Goal: Information Seeking & Learning: Learn about a topic

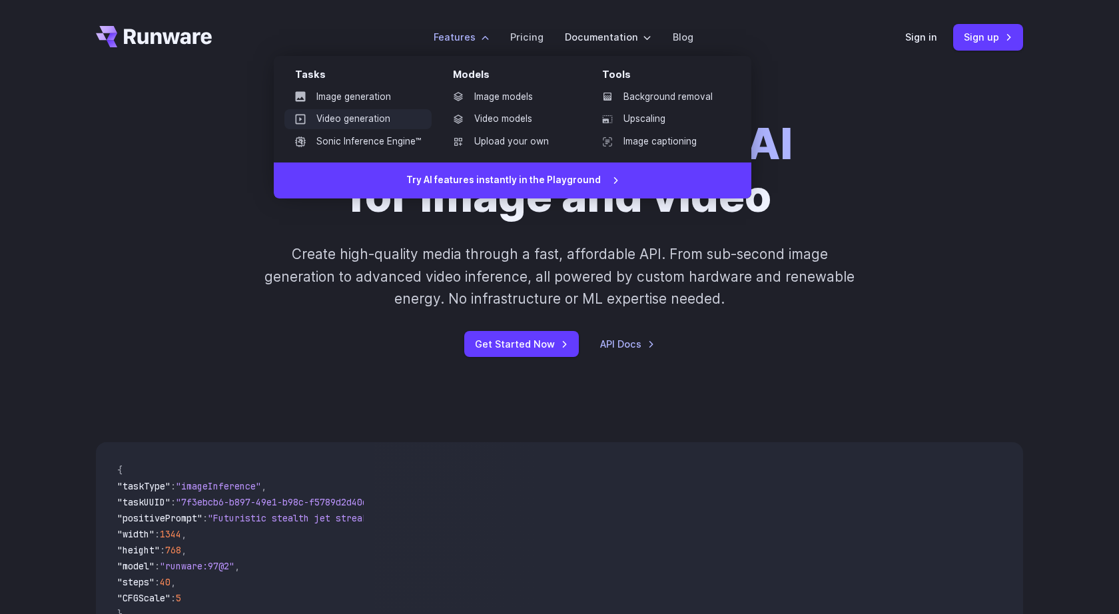
click at [401, 119] on link "Video generation" at bounding box center [357, 119] width 147 height 20
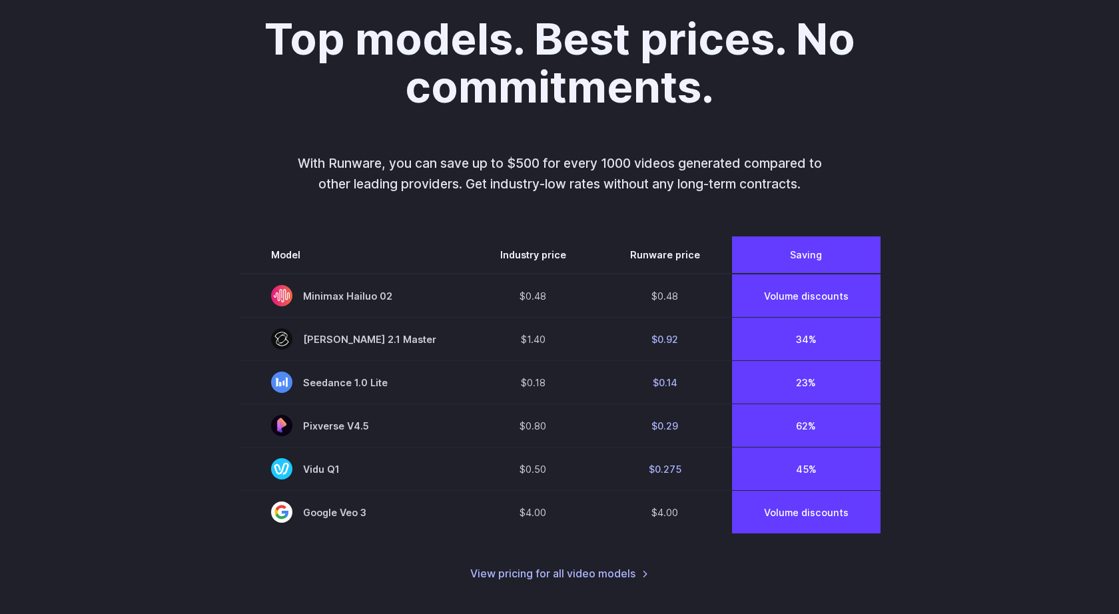
scroll to position [890, 0]
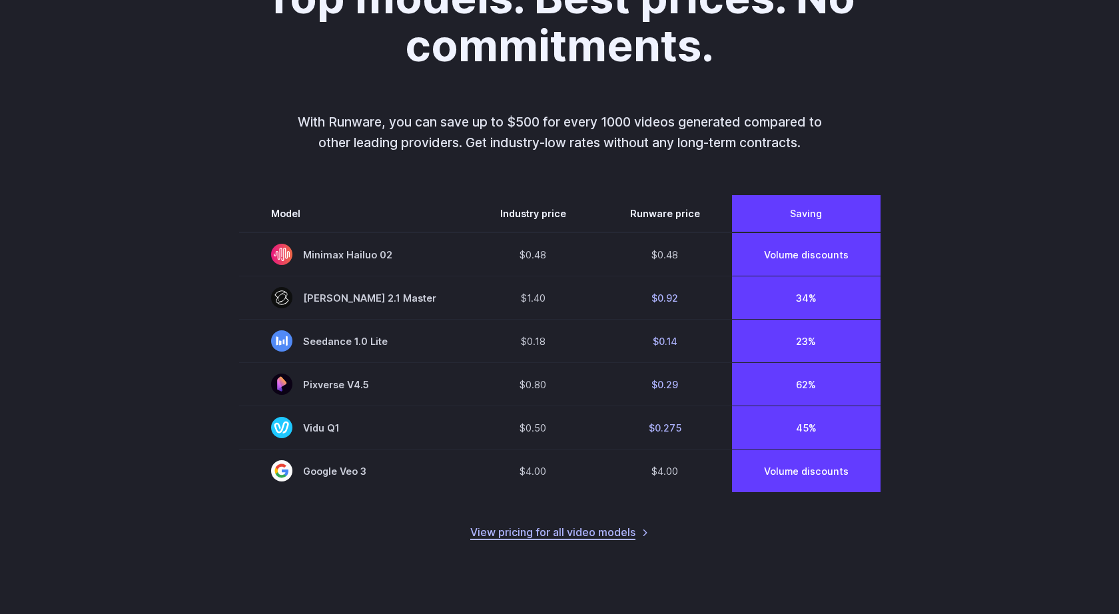
click at [565, 537] on link "View pricing for all video models" at bounding box center [559, 532] width 178 height 17
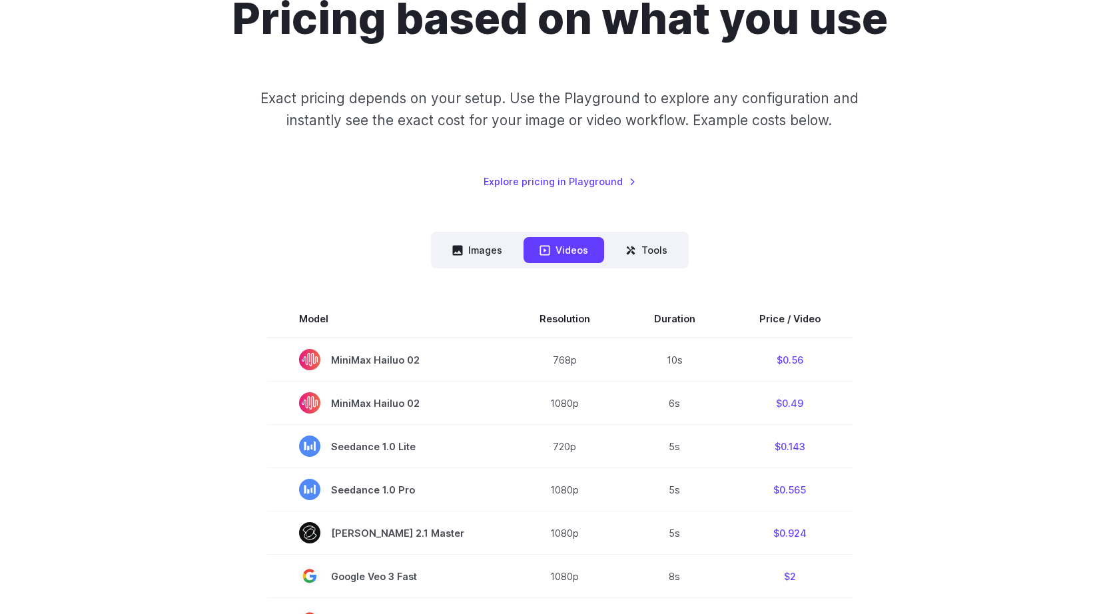
scroll to position [83, 0]
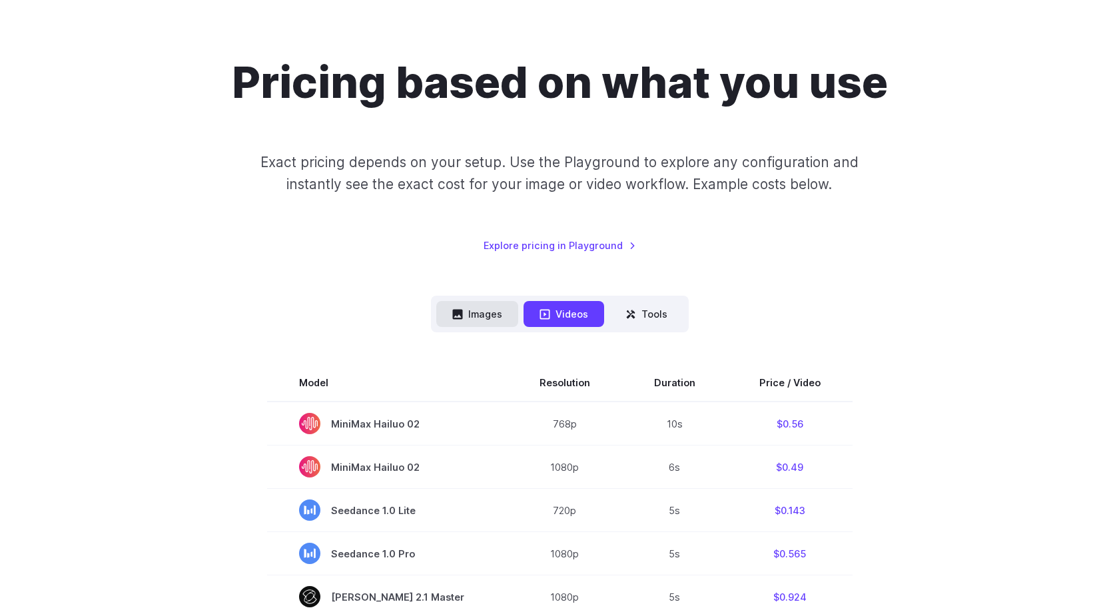
click at [487, 312] on button "Images" at bounding box center [477, 314] width 82 height 26
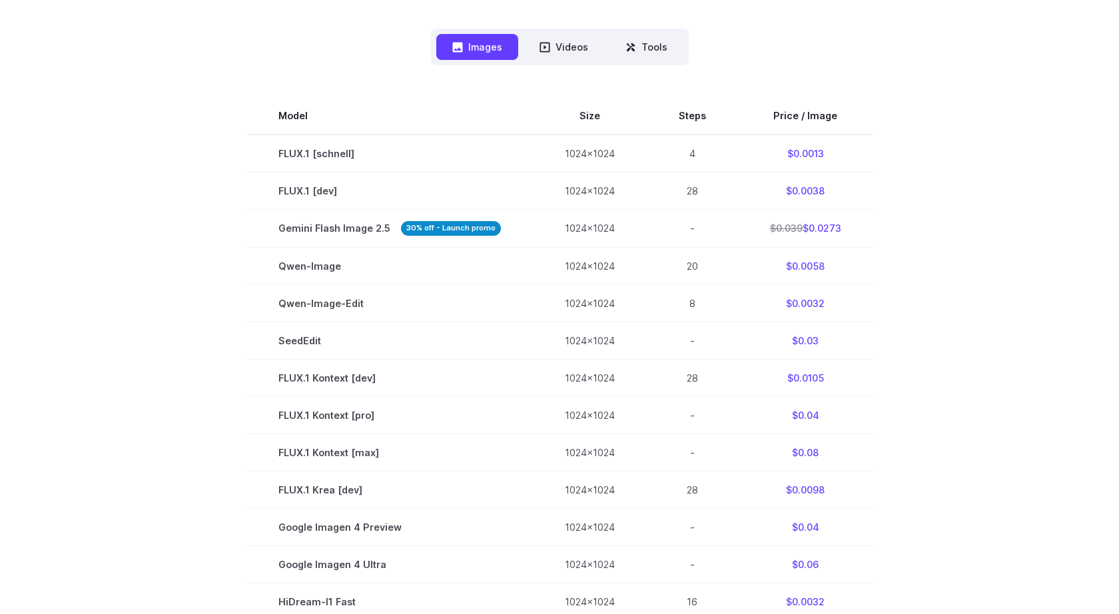
scroll to position [0, 0]
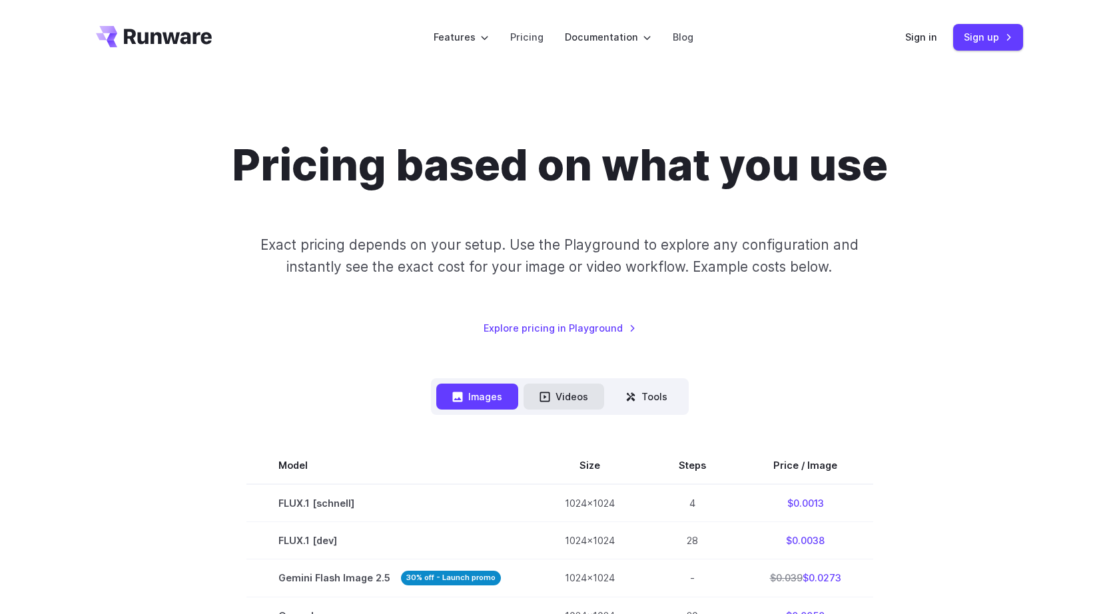
click at [579, 400] on button "Videos" at bounding box center [563, 397] width 81 height 26
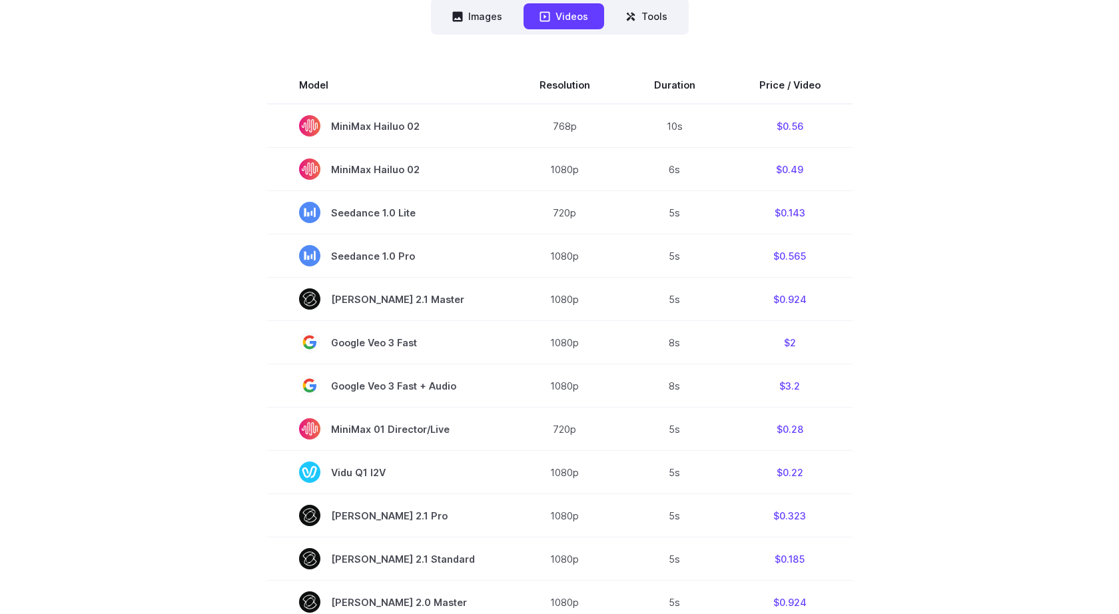
scroll to position [374, 0]
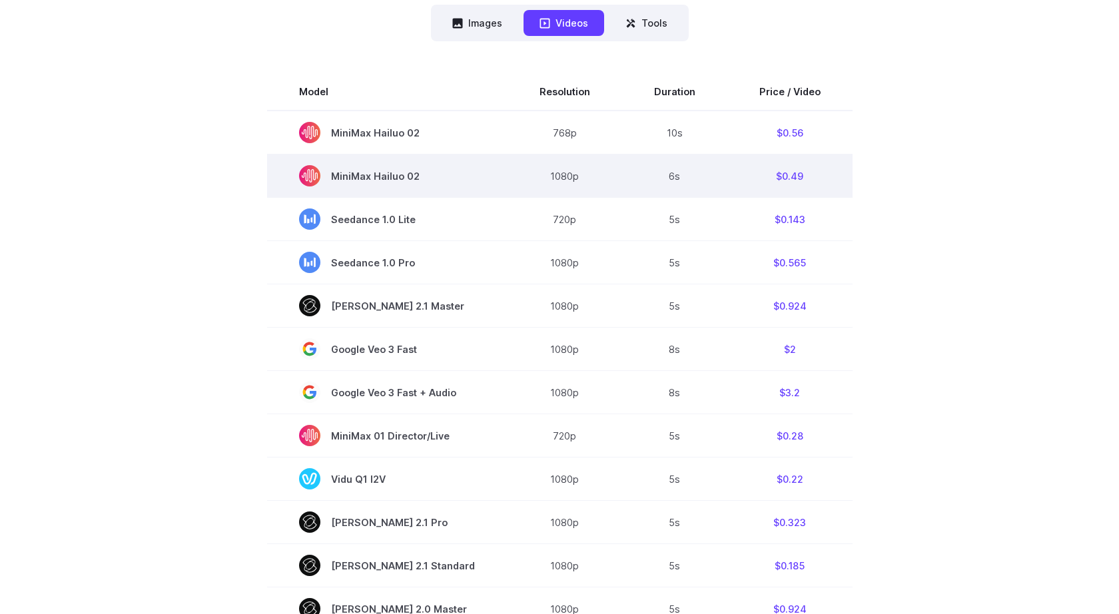
click at [409, 175] on span "MiniMax Hailuo 02" at bounding box center [387, 175] width 176 height 21
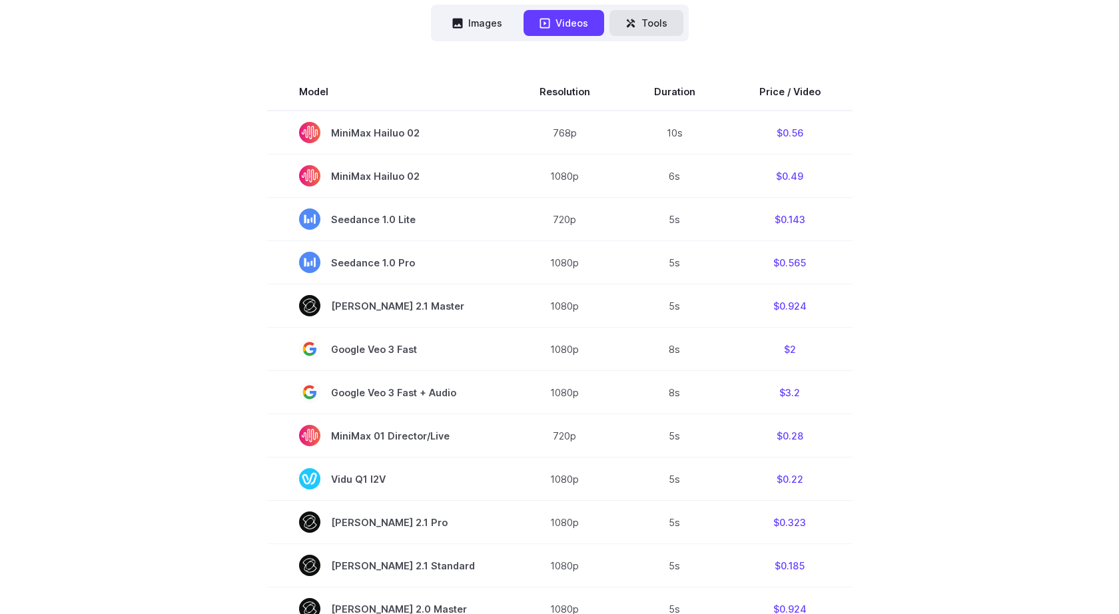
click at [649, 19] on button "Tools" at bounding box center [646, 23] width 74 height 26
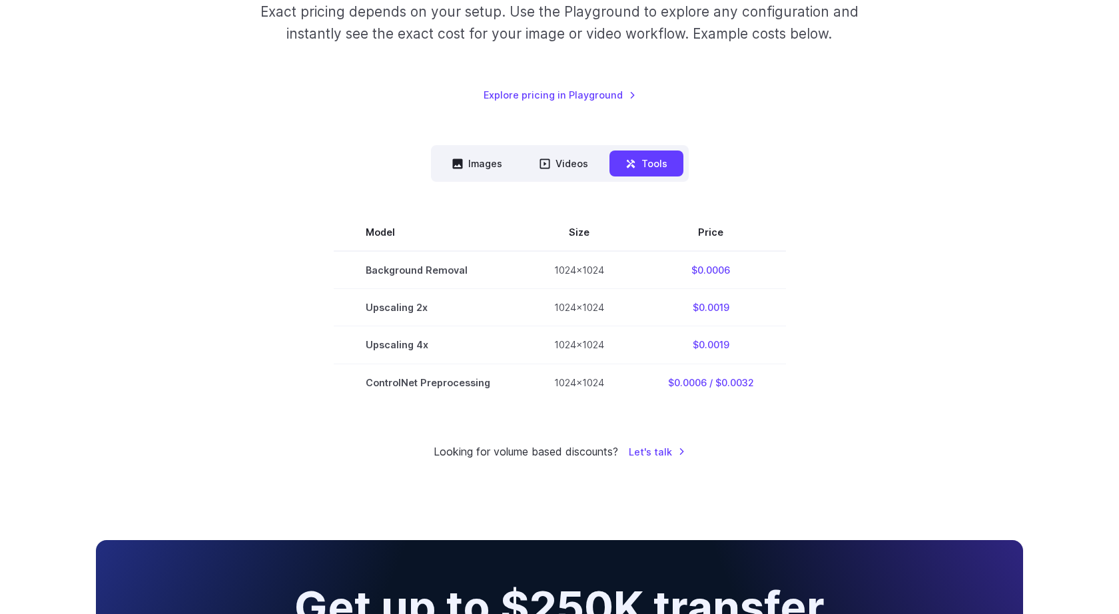
scroll to position [0, 0]
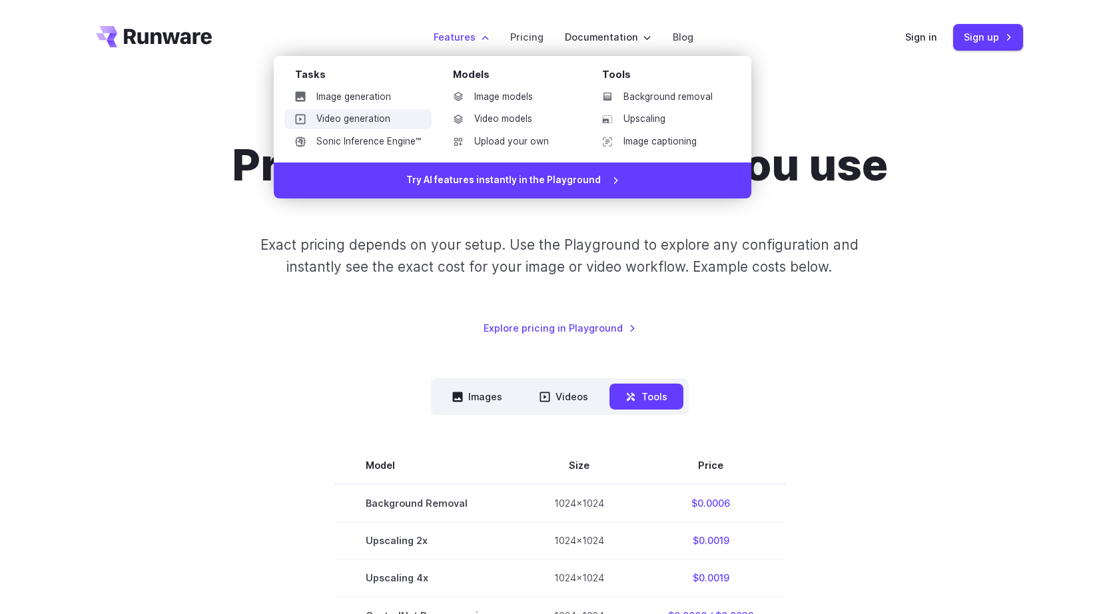
click at [394, 120] on link "Video generation" at bounding box center [357, 119] width 147 height 20
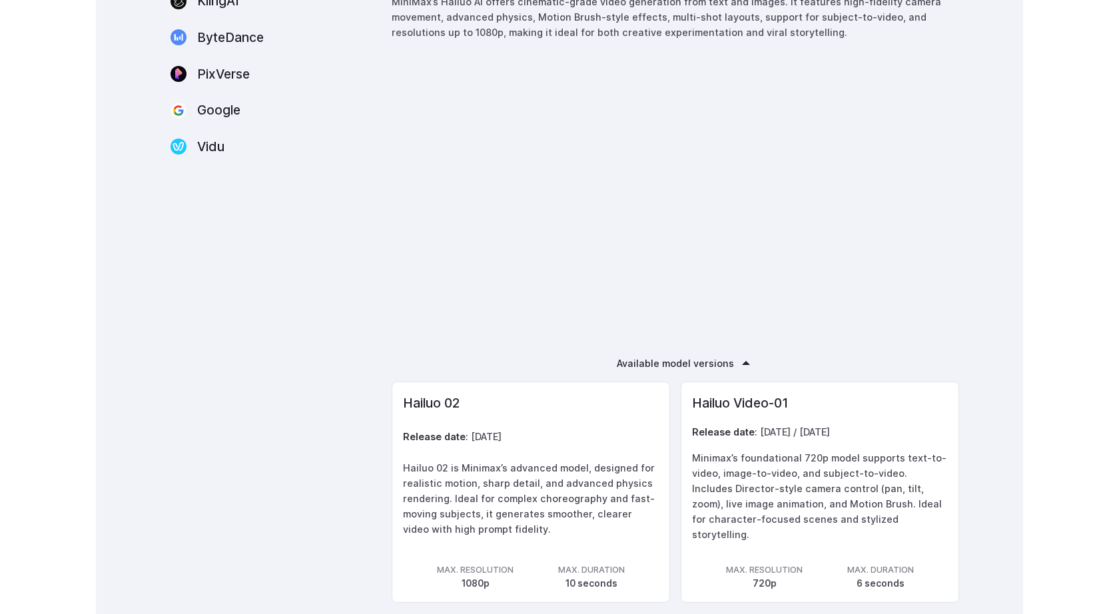
scroll to position [2660, 0]
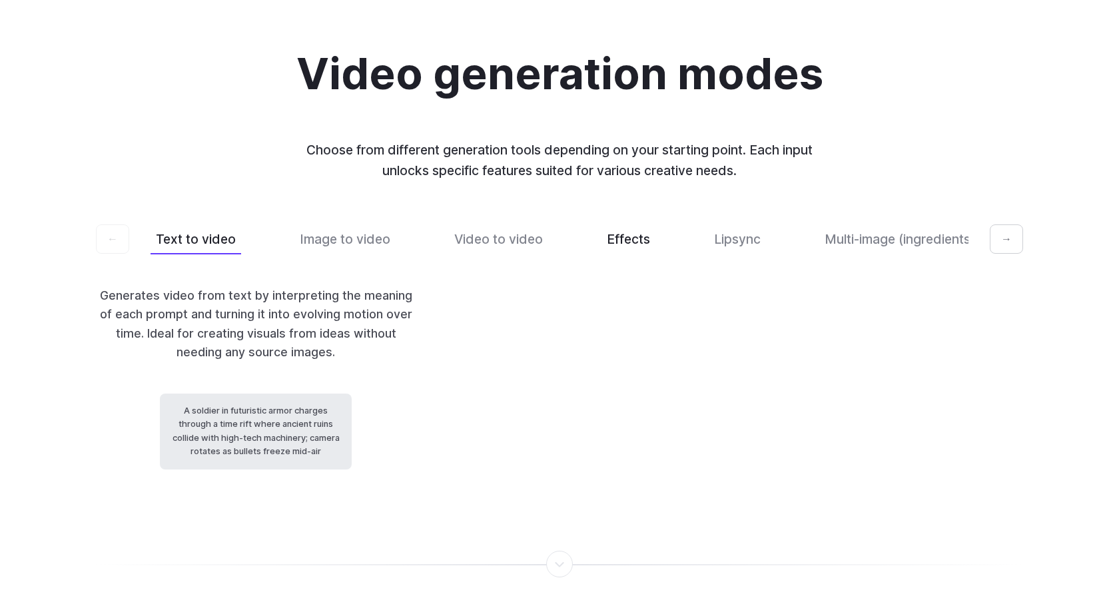
click at [627, 255] on button "Effects" at bounding box center [628, 239] width 54 height 31
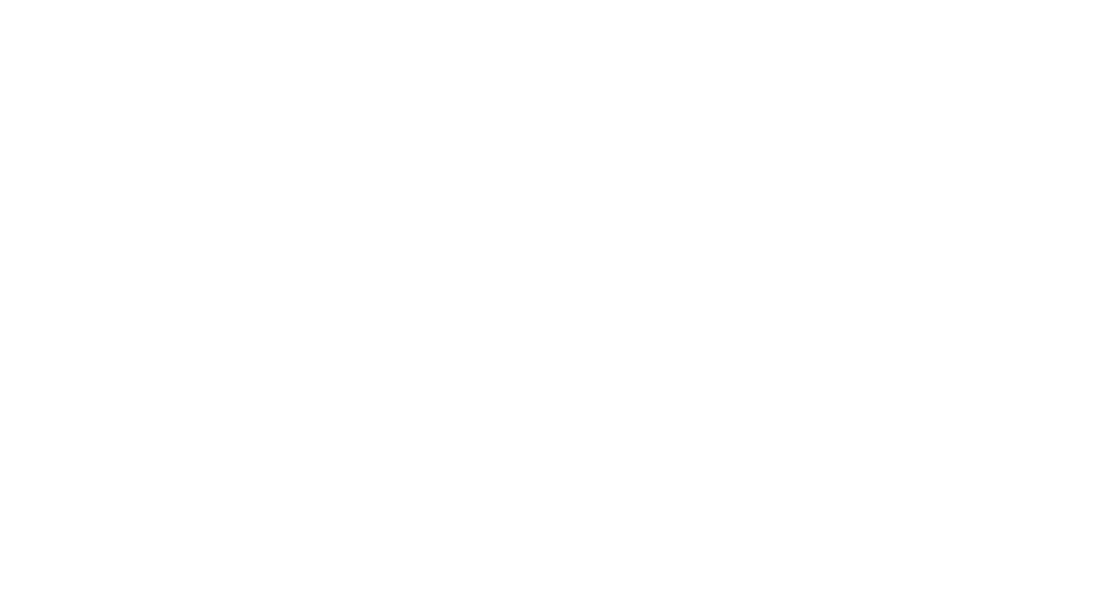
scroll to position [3134, 0]
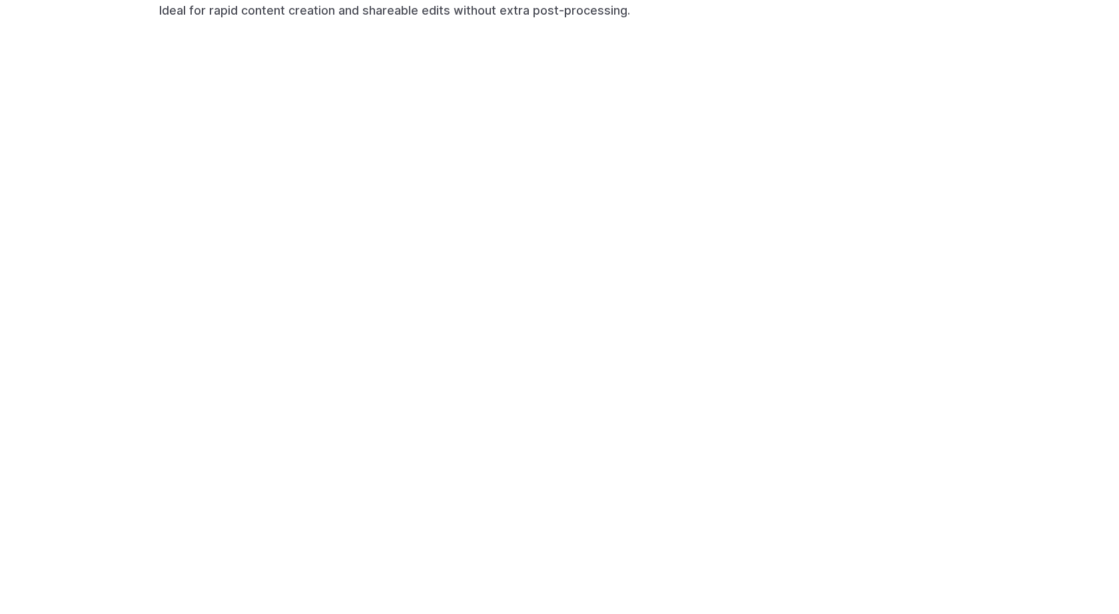
click at [1065, 286] on div "Video generation modes Choose from different generation tools depending on your…" at bounding box center [559, 309] width 1119 height 1254
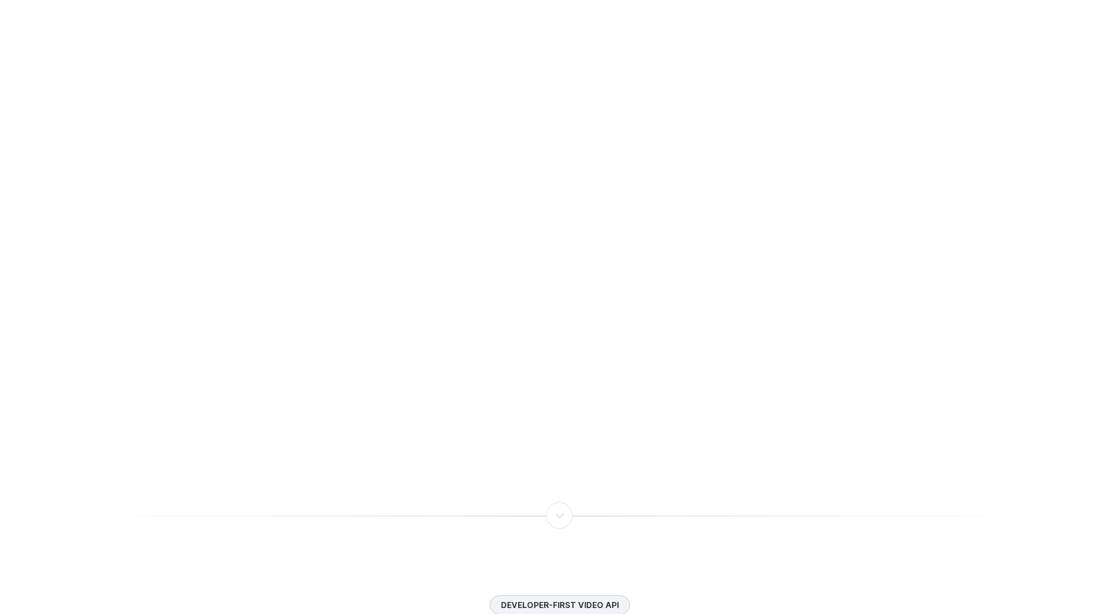
scroll to position [3544, 0]
